Goal: Register for event/course

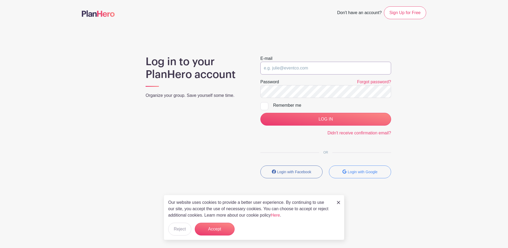
click at [322, 70] on input "email" at bounding box center [325, 68] width 131 height 13
click at [283, 64] on input "email" at bounding box center [325, 68] width 131 height 13
click at [285, 68] on input "email" at bounding box center [325, 68] width 131 height 13
click at [286, 68] on input "email" at bounding box center [325, 68] width 131 height 13
type input "howards@aurora.il.us"
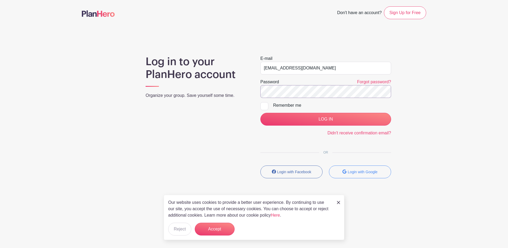
click at [260, 113] on input "LOG IN" at bounding box center [325, 119] width 131 height 13
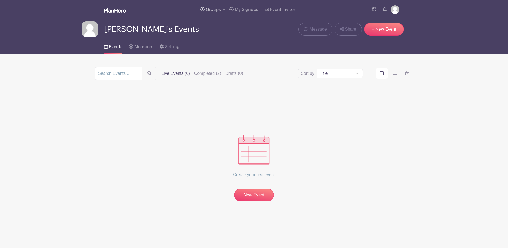
click at [211, 12] on link "Groups" at bounding box center [212, 9] width 29 height 19
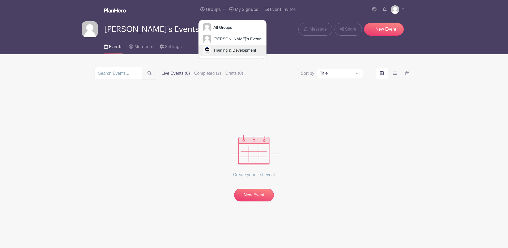
click at [222, 52] on span "Training & Development" at bounding box center [233, 50] width 45 height 6
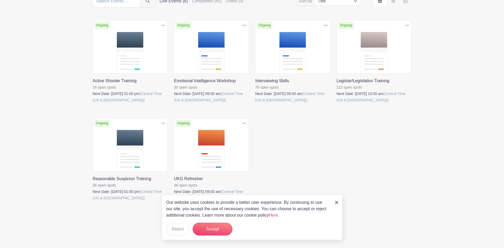
scroll to position [74, 0]
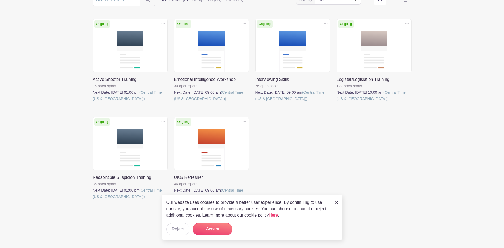
click at [93, 199] on link at bounding box center [93, 199] width 0 height 0
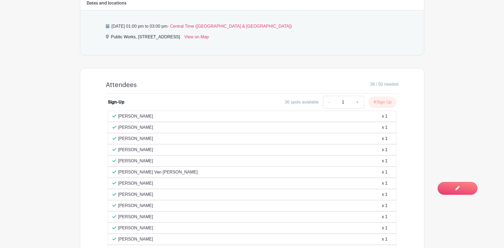
scroll to position [266, 0]
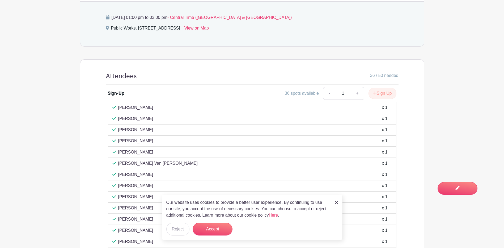
click at [153, 106] on p "[PERSON_NAME]" at bounding box center [135, 107] width 35 height 6
drag, startPoint x: 171, startPoint y: 107, endPoint x: 114, endPoint y: 109, distance: 56.4
click at [114, 109] on div "Elizabeth Coronado Abrego x 1" at bounding box center [251, 107] width 279 height 6
drag, startPoint x: 114, startPoint y: 109, endPoint x: 125, endPoint y: 105, distance: 11.5
copy p "[PERSON_NAME]"
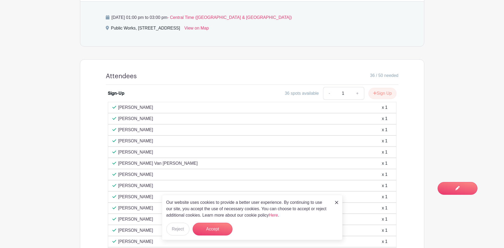
drag, startPoint x: 49, startPoint y: 101, endPoint x: 62, endPoint y: 97, distance: 14.1
click at [49, 101] on main "Groups All Groups Shantia's Events Training & Development My Signups Event Invi…" at bounding box center [252, 27] width 504 height 587
click at [477, 20] on main "Groups All Groups Shantia's Events Training & Development My Signups Event Invi…" at bounding box center [252, 27] width 504 height 587
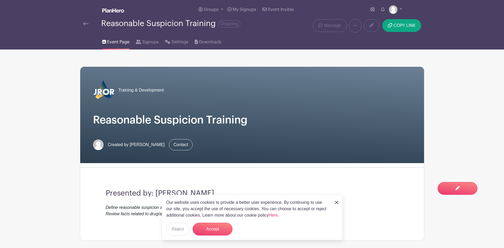
click at [215, 233] on button "Accept" at bounding box center [213, 228] width 40 height 13
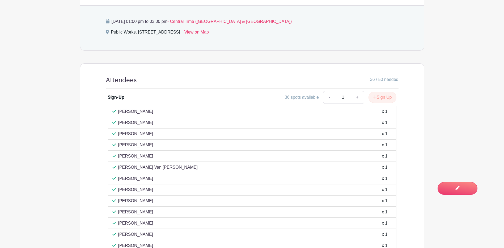
scroll to position [263, 0]
